Goal: Task Accomplishment & Management: Complete application form

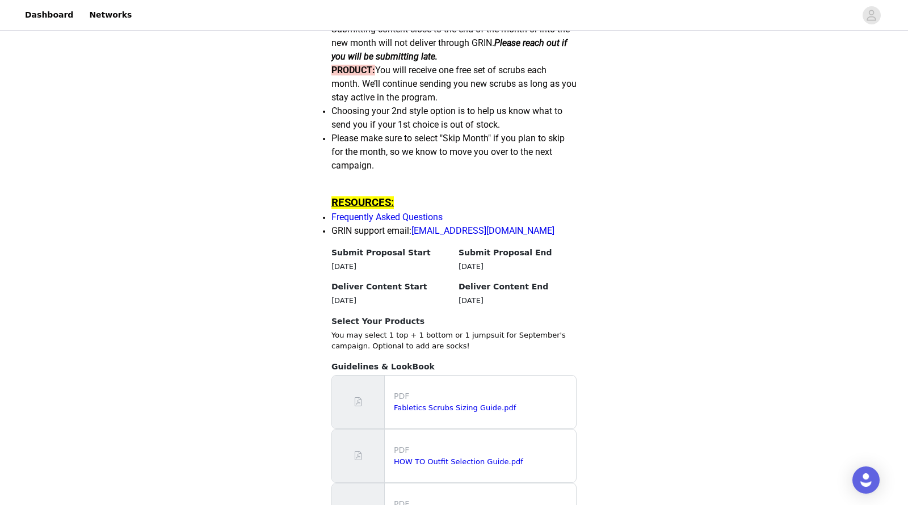
scroll to position [894, 0]
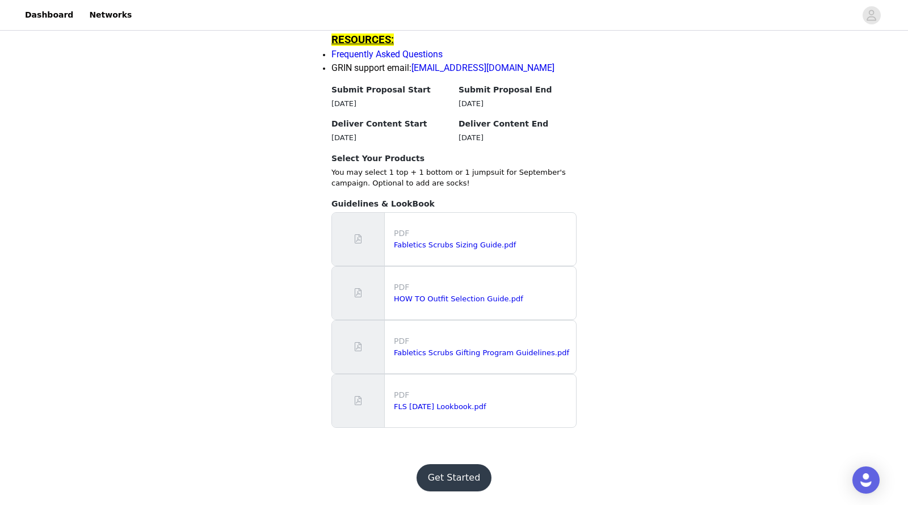
click at [455, 490] on button "Get Started" at bounding box center [454, 477] width 75 height 27
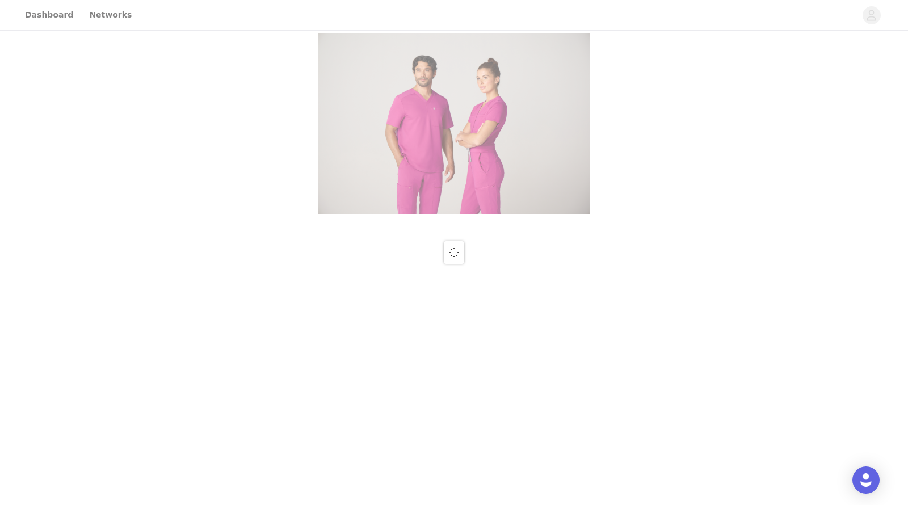
click at [453, 482] on div at bounding box center [454, 252] width 908 height 505
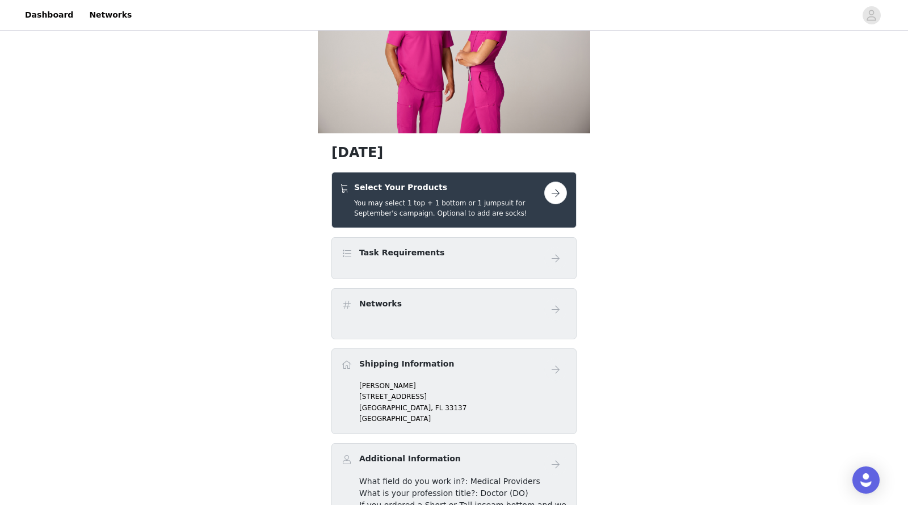
scroll to position [90, 0]
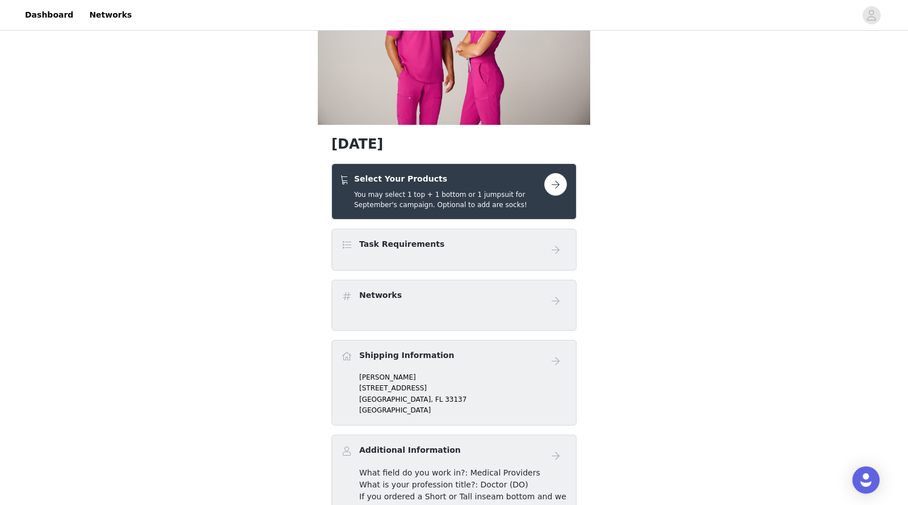
click at [482, 188] on div "Select Your Products You may select 1 top + 1 bottom or 1 jumpsuit for Septembe…" at bounding box center [449, 191] width 190 height 37
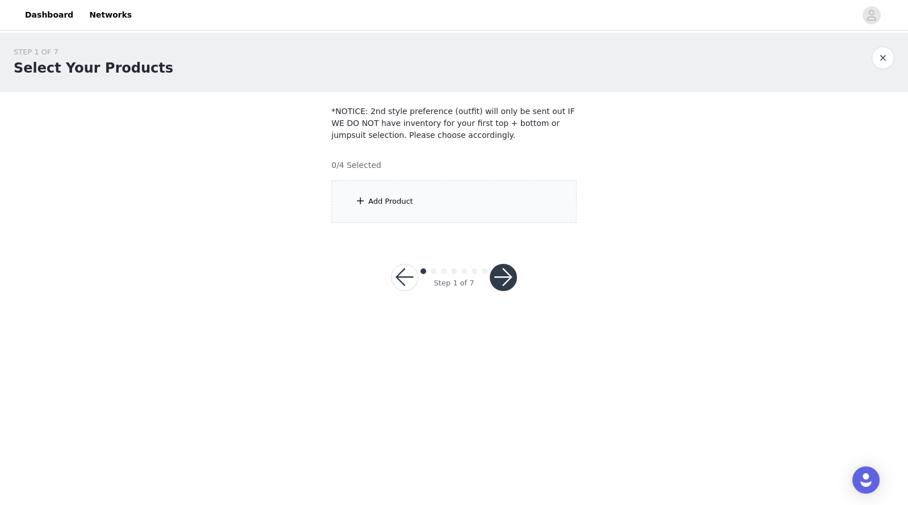
click at [394, 203] on div "Add Product" at bounding box center [390, 201] width 45 height 11
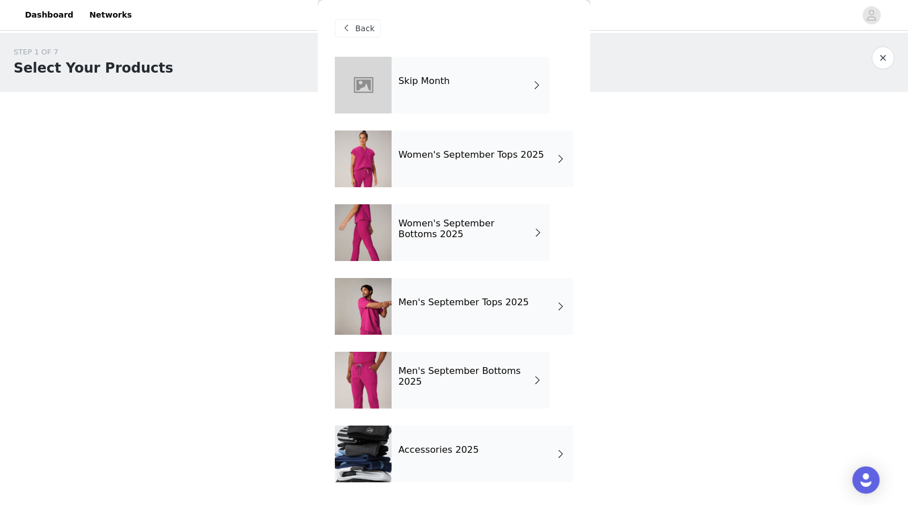
click at [465, 177] on div "Women's September Tops 2025" at bounding box center [483, 159] width 182 height 57
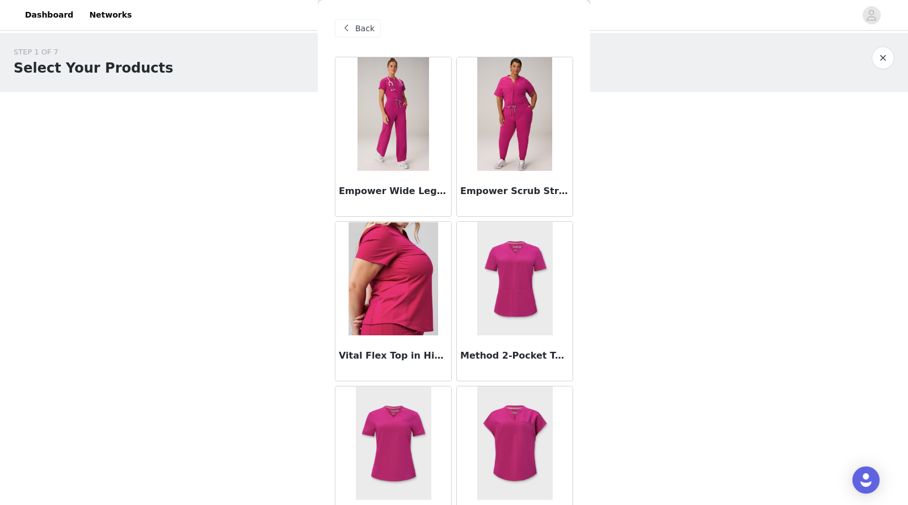
click at [539, 124] on img at bounding box center [514, 113] width 75 height 113
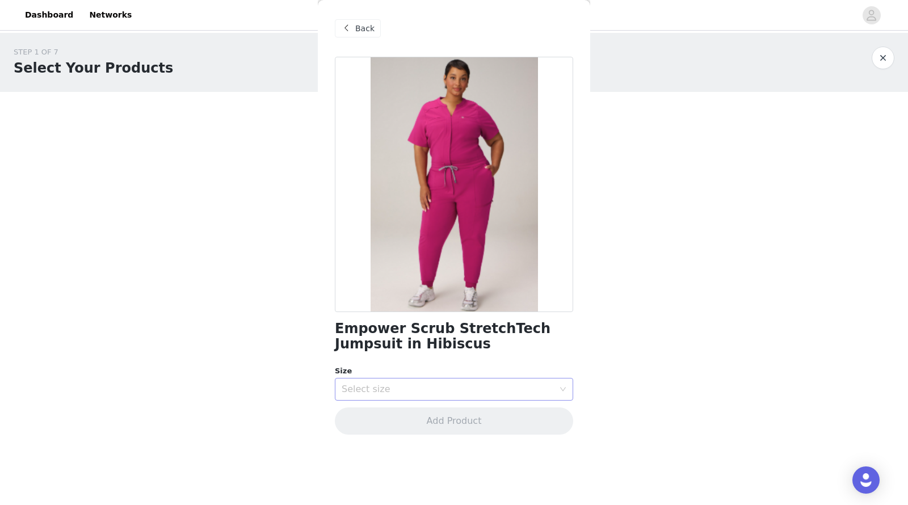
click at [390, 388] on div "Select size" at bounding box center [448, 389] width 212 height 11
click at [352, 431] on li "XS" at bounding box center [454, 432] width 238 height 18
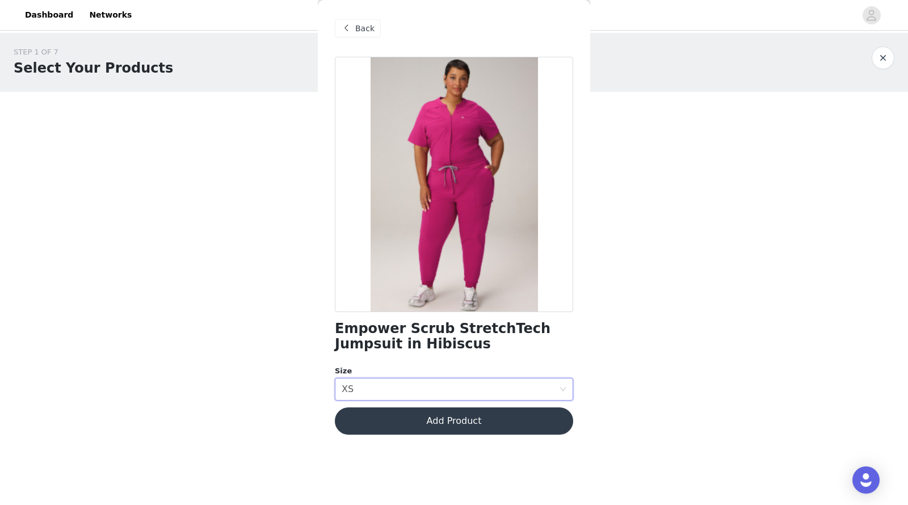
click at [413, 421] on button "Add Product" at bounding box center [454, 420] width 238 height 27
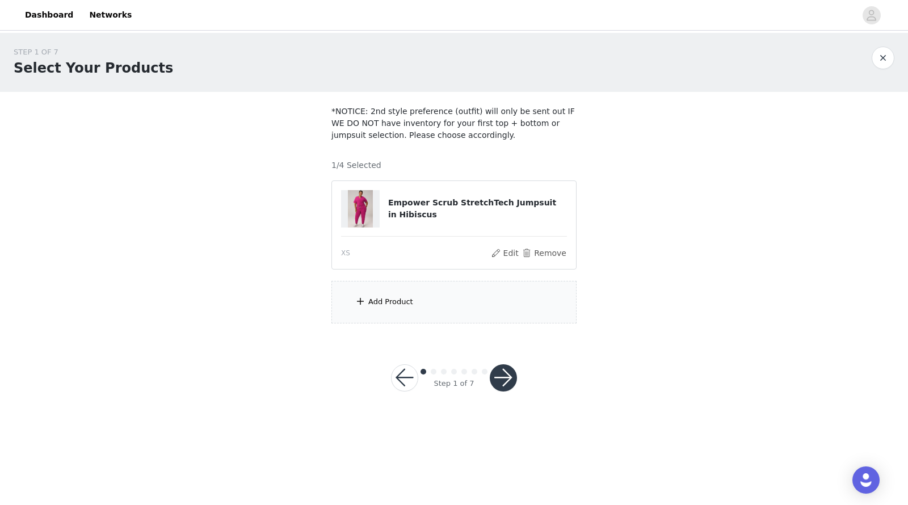
click at [506, 379] on button "button" at bounding box center [503, 377] width 27 height 27
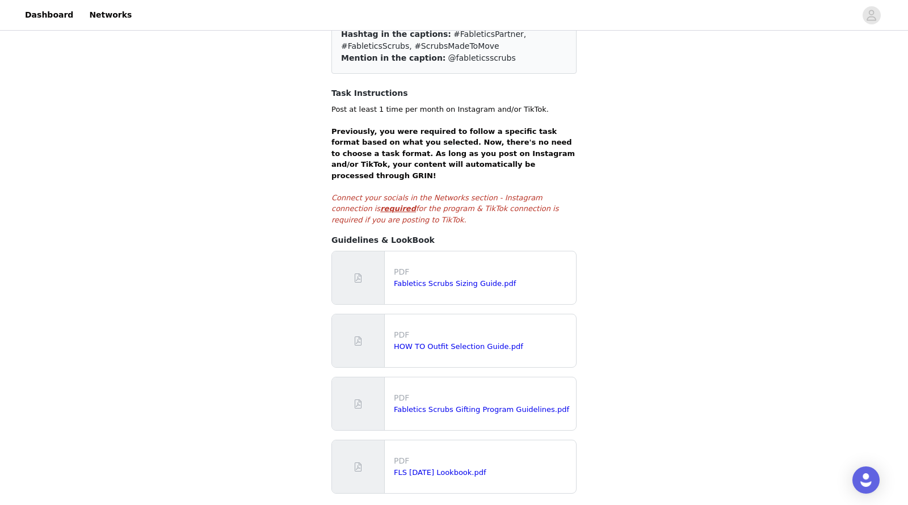
scroll to position [183, 0]
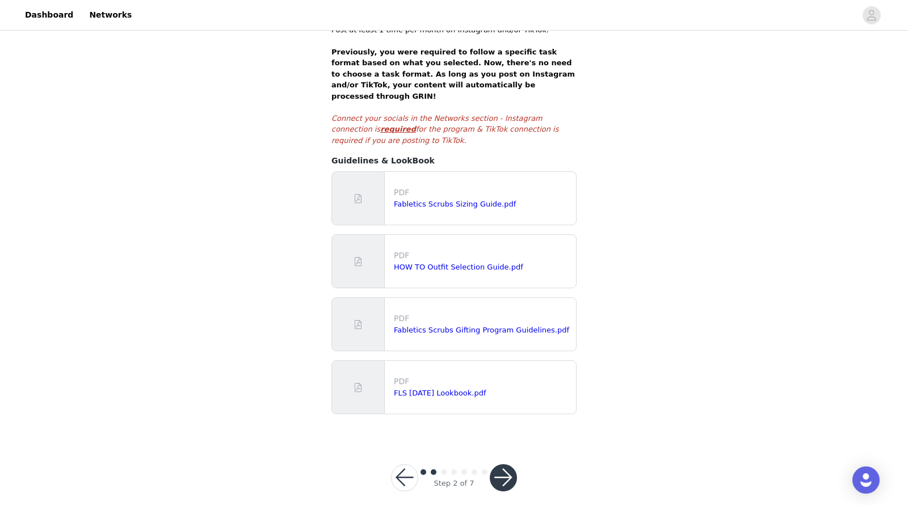
click at [406, 464] on button "button" at bounding box center [404, 477] width 27 height 27
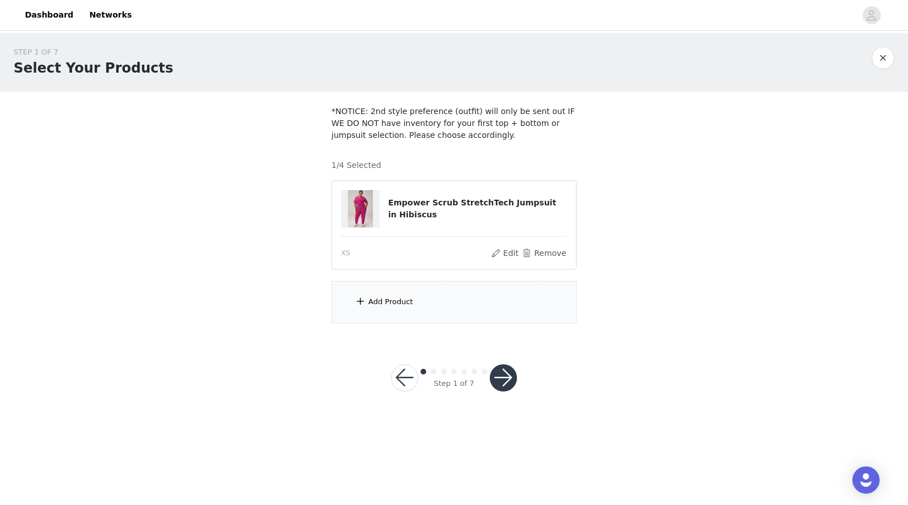
click at [409, 314] on div "Add Product" at bounding box center [453, 302] width 245 height 43
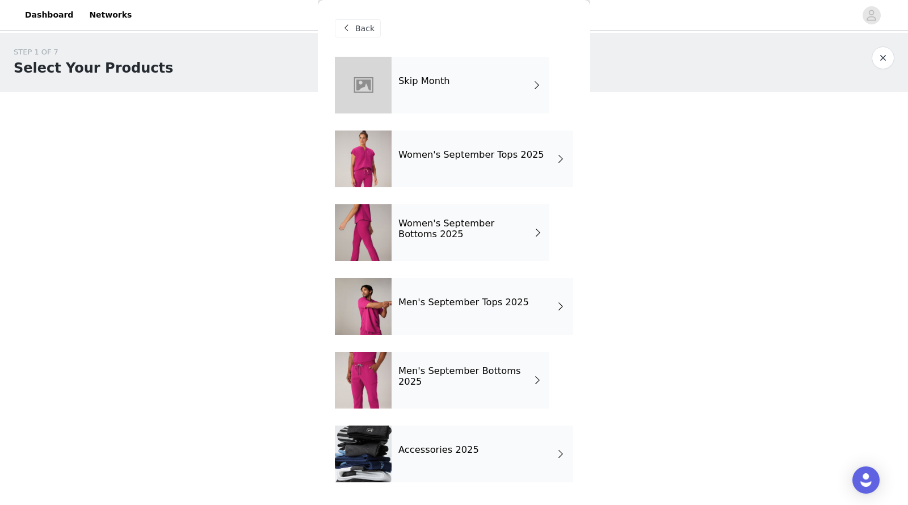
click at [363, 26] on span "Back" at bounding box center [364, 29] width 19 height 12
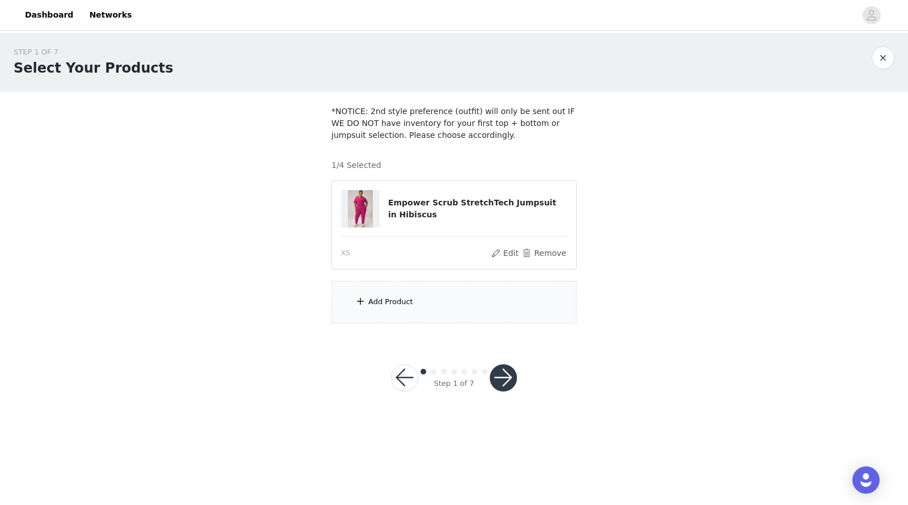
click at [505, 379] on button "button" at bounding box center [503, 377] width 27 height 27
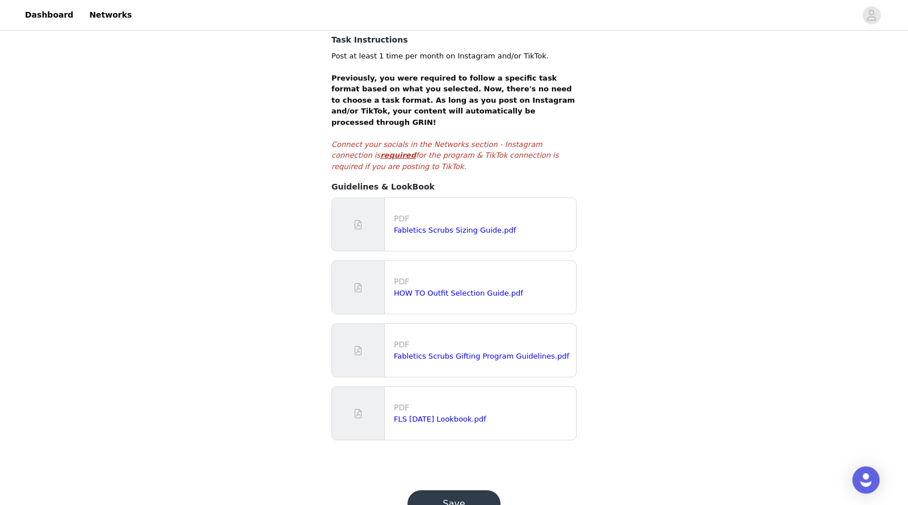
scroll to position [183, 0]
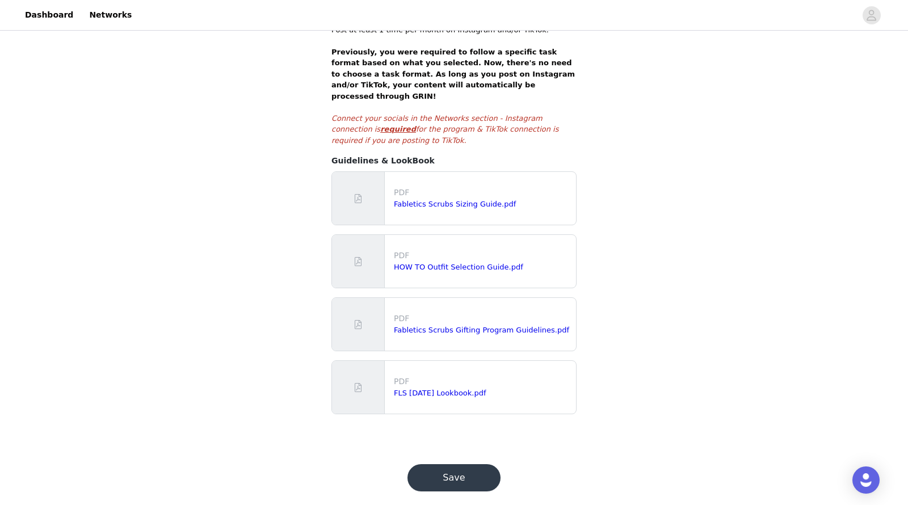
click at [452, 469] on button "Save" at bounding box center [453, 477] width 93 height 27
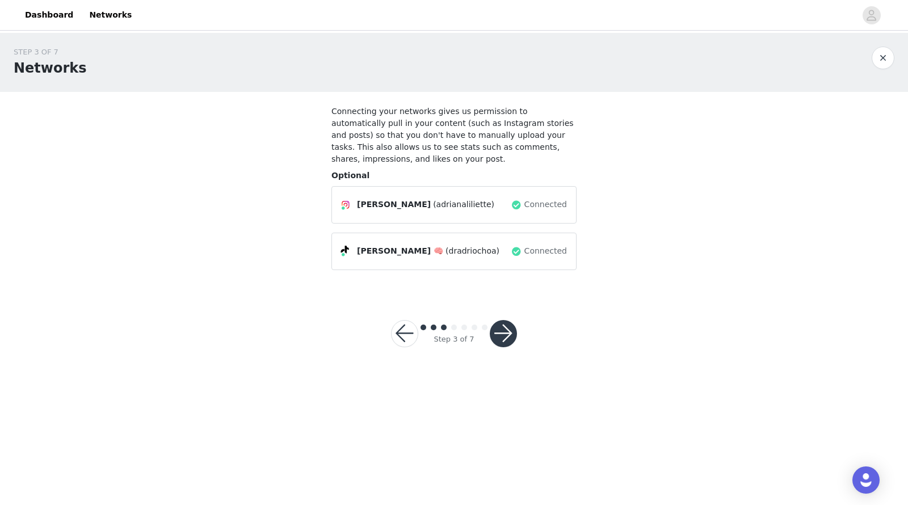
click at [505, 334] on button "button" at bounding box center [503, 333] width 27 height 27
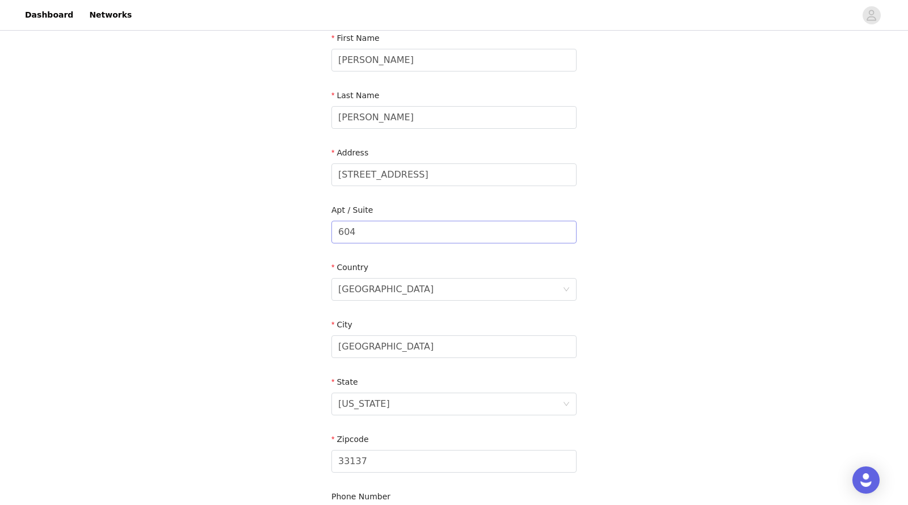
scroll to position [292, 0]
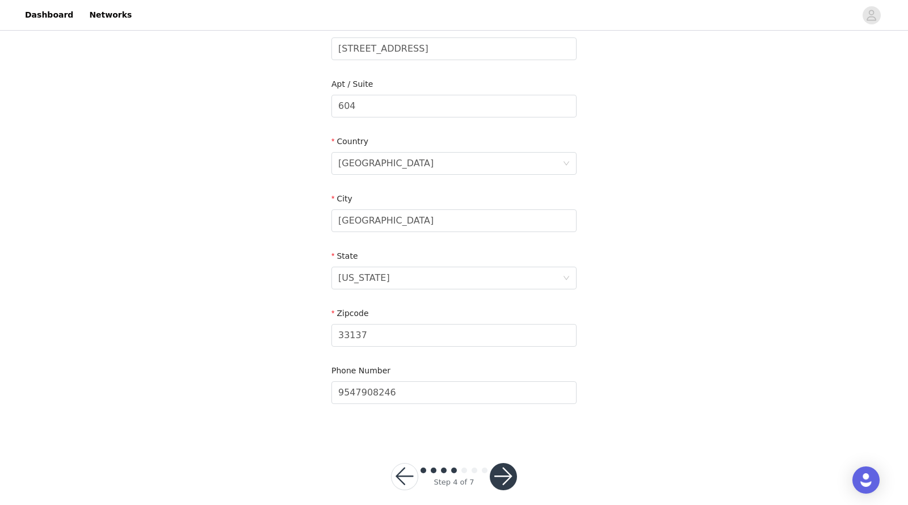
click at [498, 463] on button "button" at bounding box center [503, 476] width 27 height 27
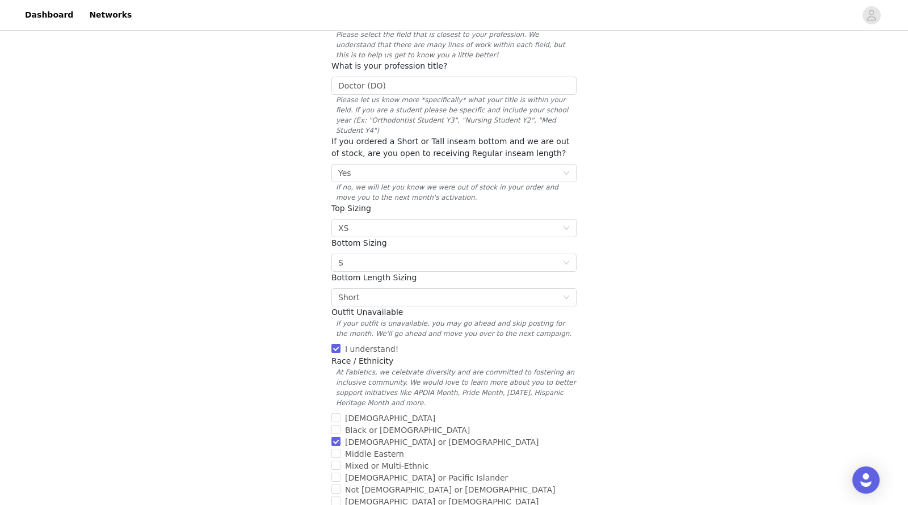
scroll to position [346, 0]
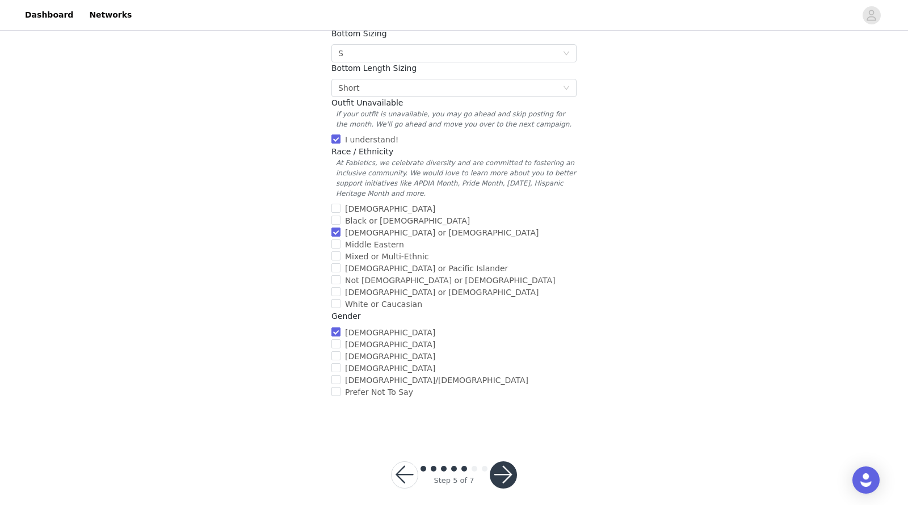
click at [497, 473] on button "button" at bounding box center [503, 474] width 27 height 27
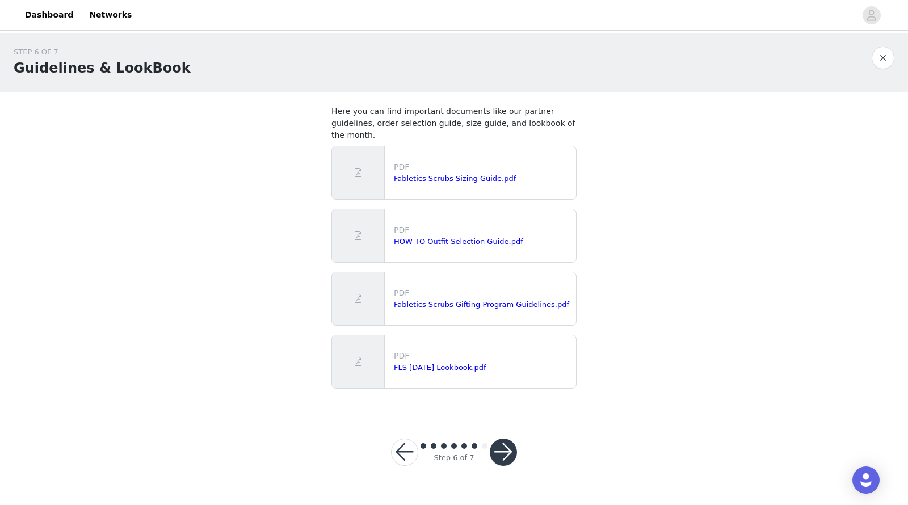
click at [508, 439] on button "button" at bounding box center [503, 452] width 27 height 27
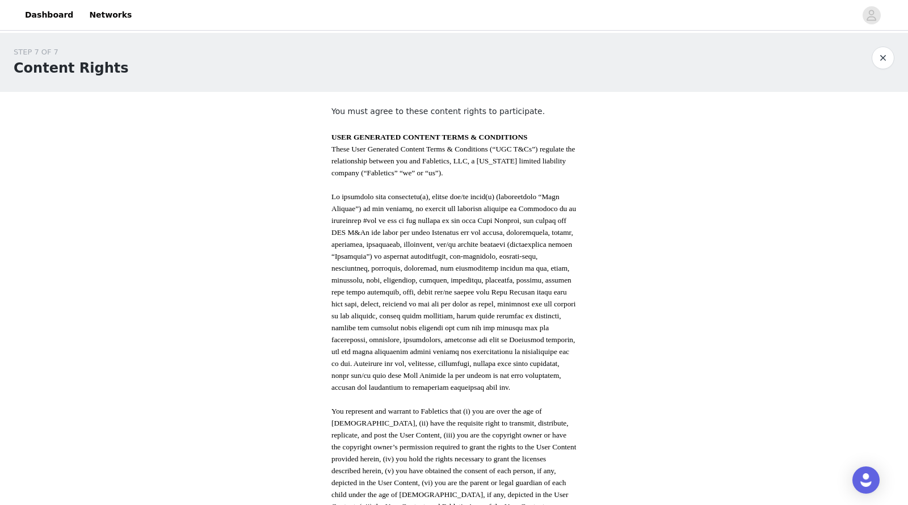
scroll to position [547, 0]
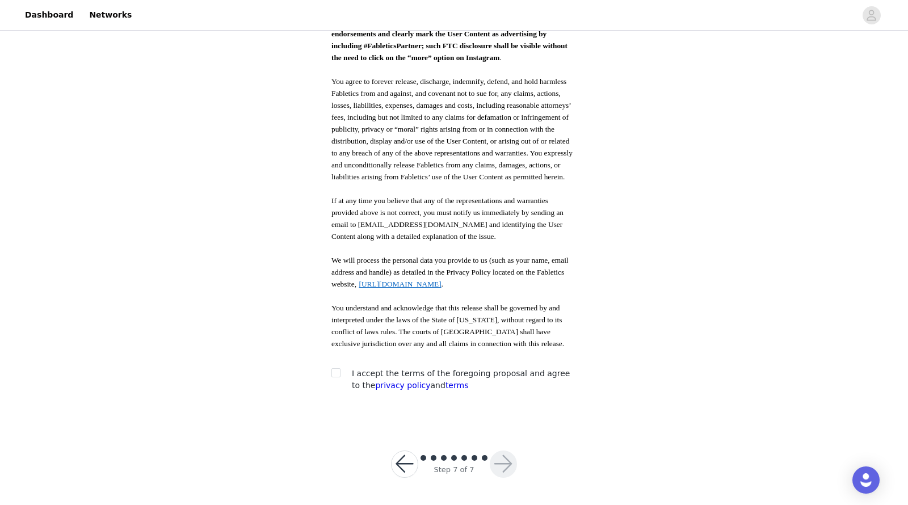
click at [337, 374] on input "checkbox" at bounding box center [335, 372] width 8 height 8
checkbox input "true"
click at [522, 465] on div "Step 7 of 7" at bounding box center [453, 464] width 153 height 54
click at [518, 465] on div "Step 7 of 7" at bounding box center [453, 464] width 153 height 54
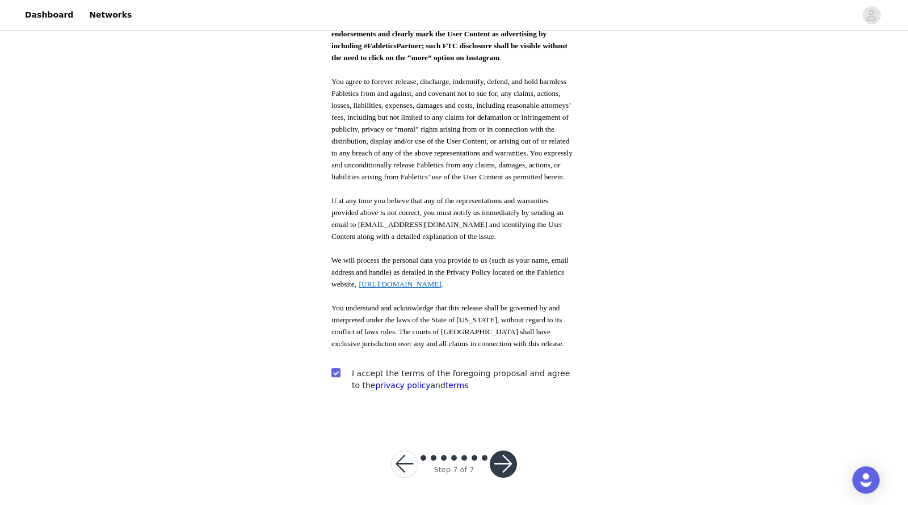
click at [506, 467] on button "button" at bounding box center [503, 464] width 27 height 27
